Goal: Task Accomplishment & Management: Manage account settings

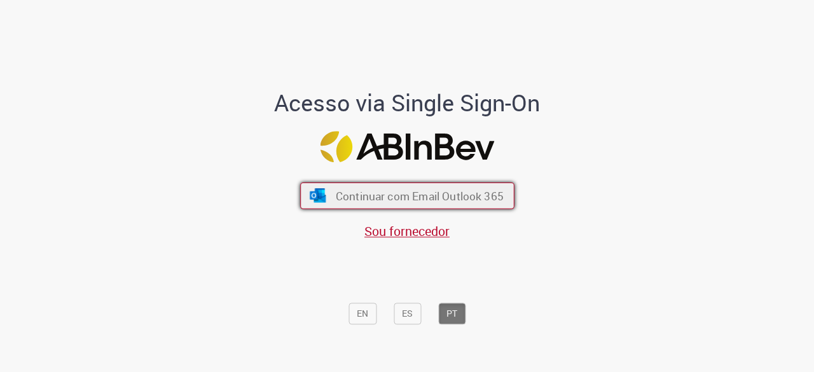
click at [346, 195] on span "Continuar com Email Outlook 365" at bounding box center [419, 196] width 168 height 15
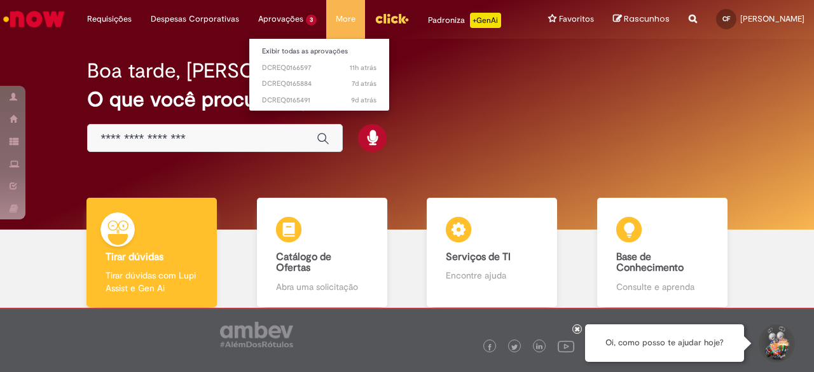
click at [141, 22] on li "Aprovações 3 Exibir todas as aprovações 11h atrás 11 horas atrás DCREQ0166597 7…" at bounding box center [110, 19] width 64 height 38
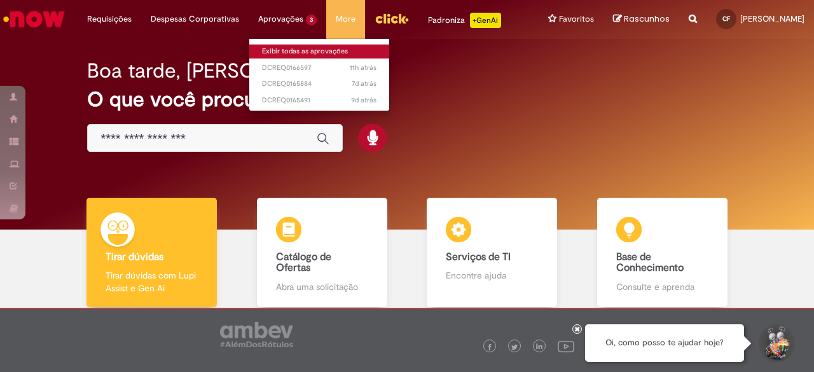
click at [290, 46] on link "Exibir todas as aprovações" at bounding box center [319, 52] width 140 height 14
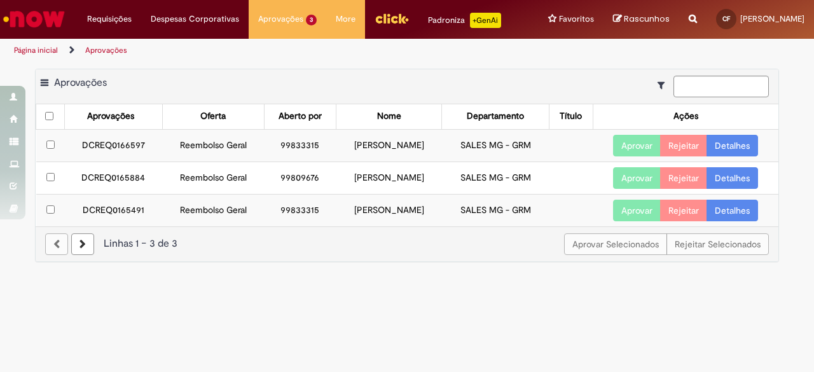
click at [123, 139] on td "DCREQ0166597" at bounding box center [114, 145] width 98 height 32
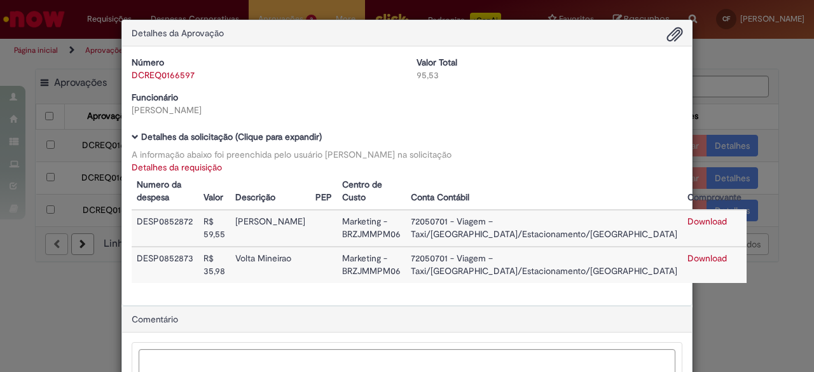
click at [751, 67] on div "Detalhes da Aprovação Número DCREQ0166597 Valor Total 95,53 Funcionário [PERSON…" at bounding box center [407, 186] width 814 height 372
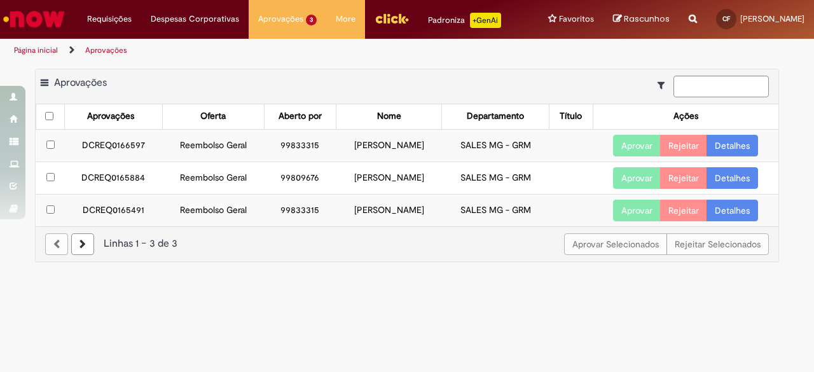
click at [628, 139] on button "Aprovar" at bounding box center [637, 146] width 48 height 22
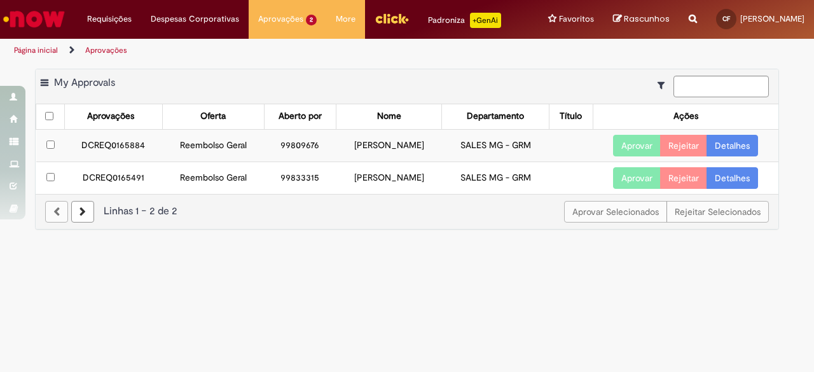
click at [111, 141] on td "DCREQ0165884" at bounding box center [114, 145] width 98 height 32
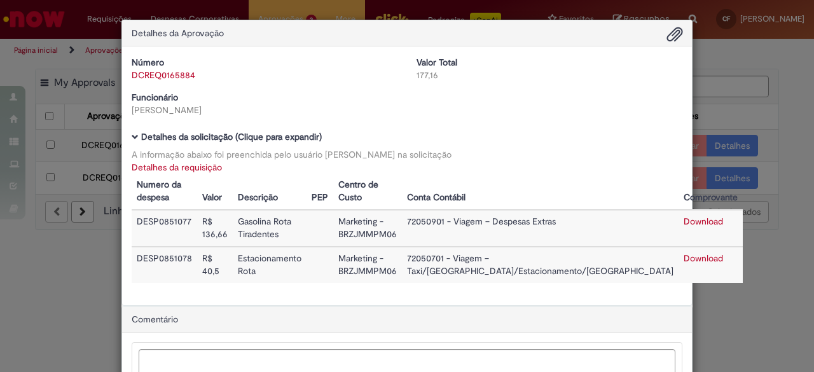
click at [716, 272] on div "Detalhes da Aprovação Número DCREQ0165884 Valor Total 177,16 Funcionário [PERSO…" at bounding box center [407, 186] width 814 height 372
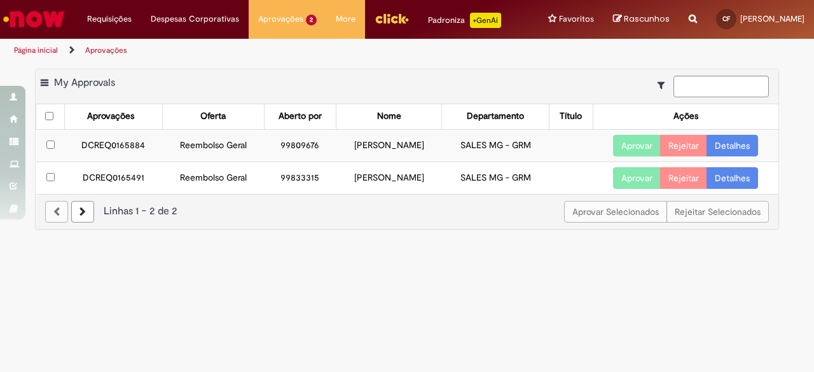
click at [637, 138] on button "Aprovar" at bounding box center [637, 146] width 48 height 22
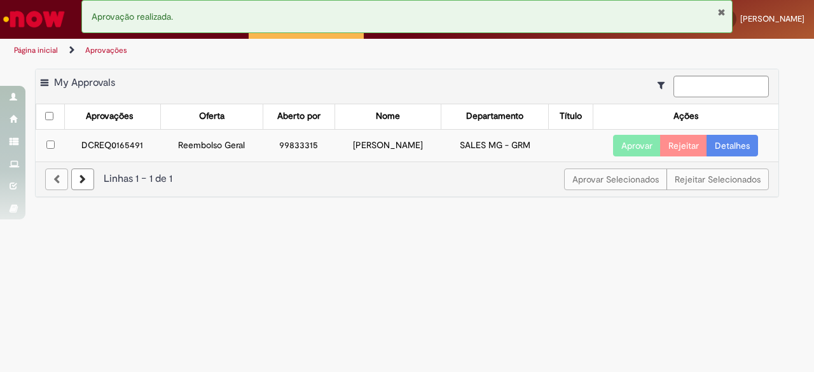
click at [107, 145] on td "DCREQ0165491" at bounding box center [112, 145] width 95 height 32
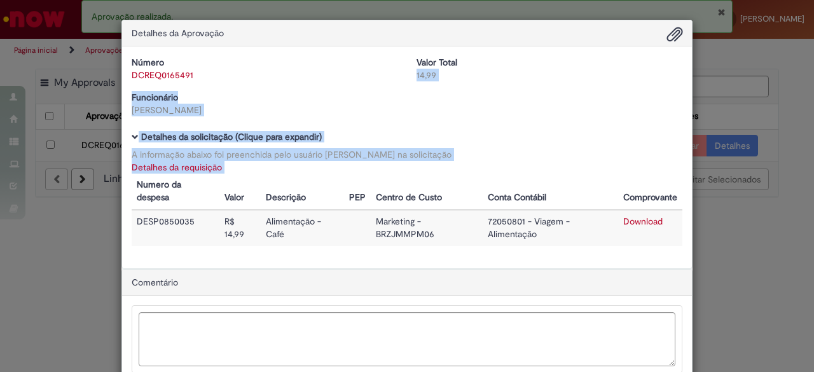
drag, startPoint x: 687, startPoint y: 267, endPoint x: 755, endPoint y: 58, distance: 219.3
click at [755, 58] on div "Detalhes da Aprovação Número DCREQ0165491 Valor Total 14,99 Funcionário [PERSON…" at bounding box center [407, 186] width 814 height 372
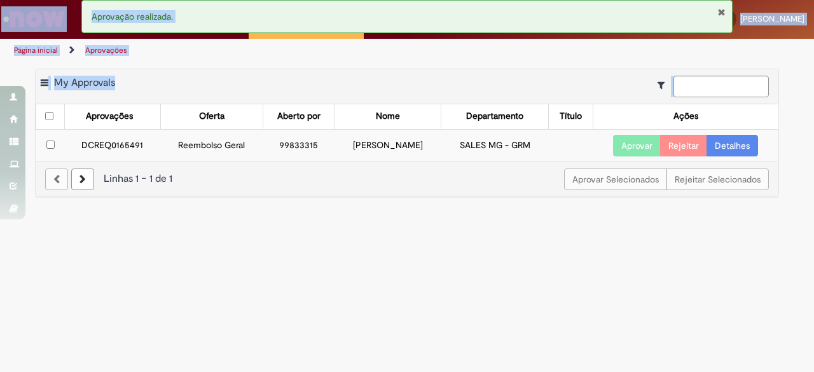
drag, startPoint x: 755, startPoint y: 58, endPoint x: 640, endPoint y: 152, distance: 148.3
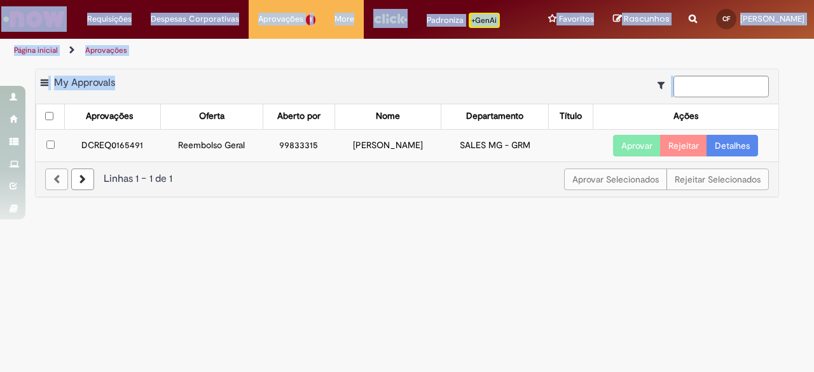
click at [640, 152] on button "Aprovar" at bounding box center [637, 146] width 48 height 22
